Goal: Task Accomplishment & Management: Manage account settings

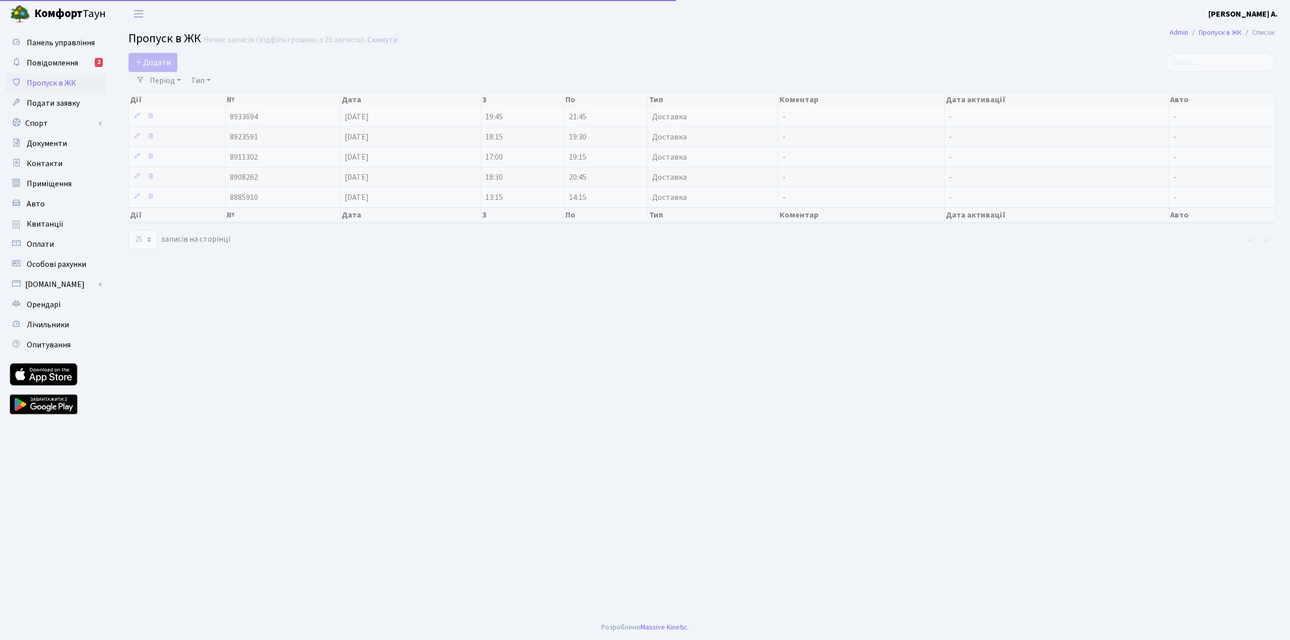
select select "25"
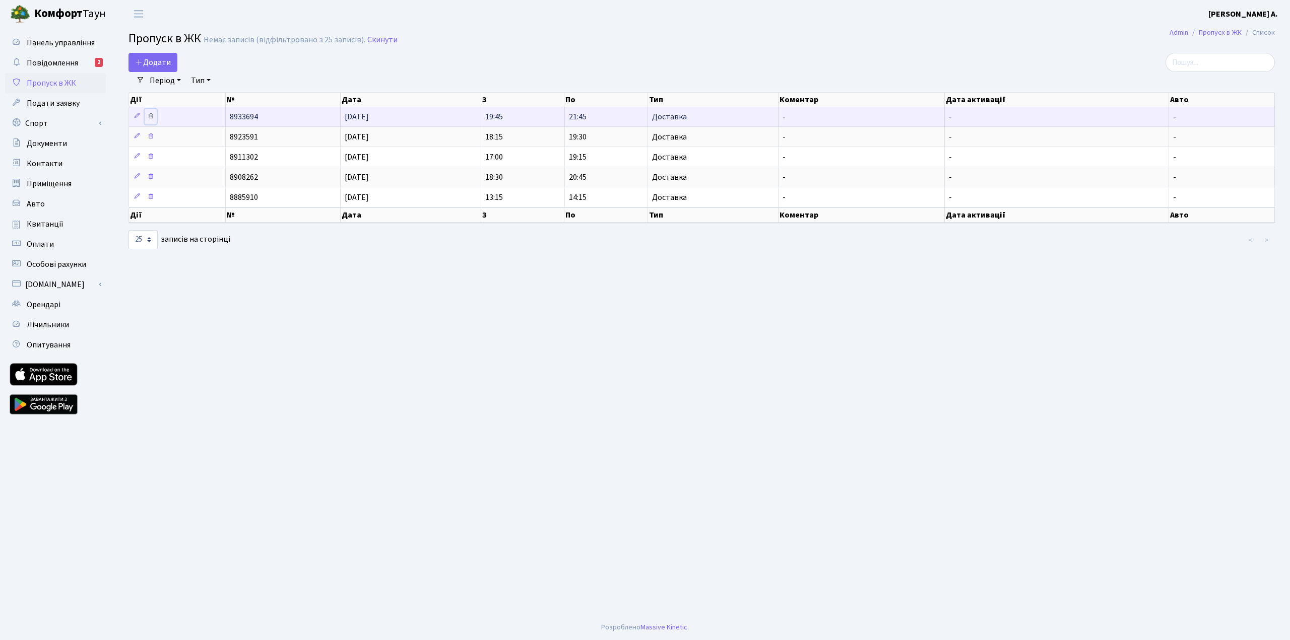
click at [149, 118] on icon at bounding box center [150, 115] width 7 height 7
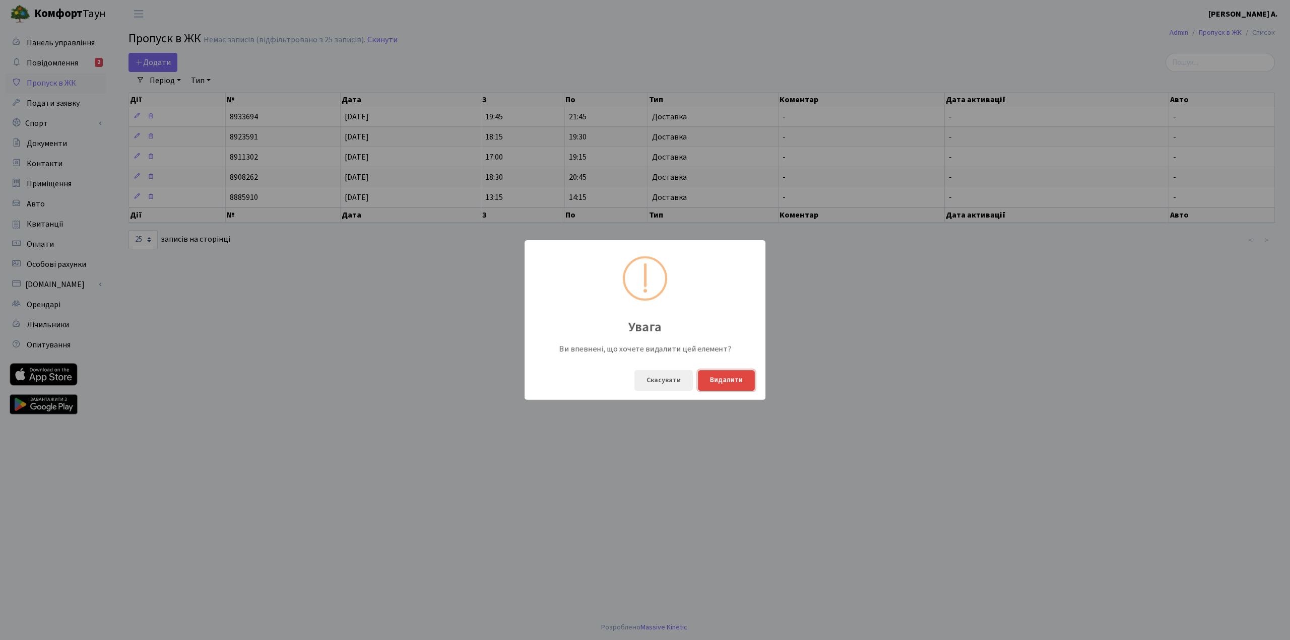
click at [738, 387] on button "Видалити" at bounding box center [726, 380] width 57 height 21
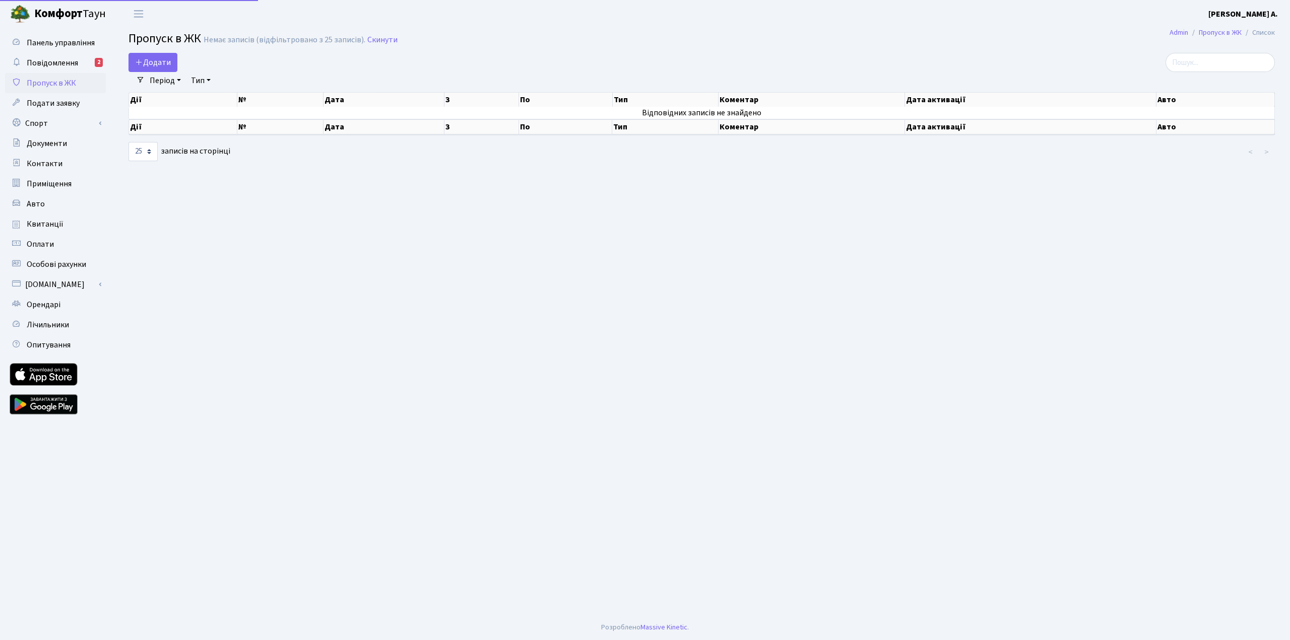
select select "25"
click at [69, 86] on span "Пропуск в ЖК" at bounding box center [51, 83] width 49 height 11
select select "25"
